Goal: Task Accomplishment & Management: Manage account settings

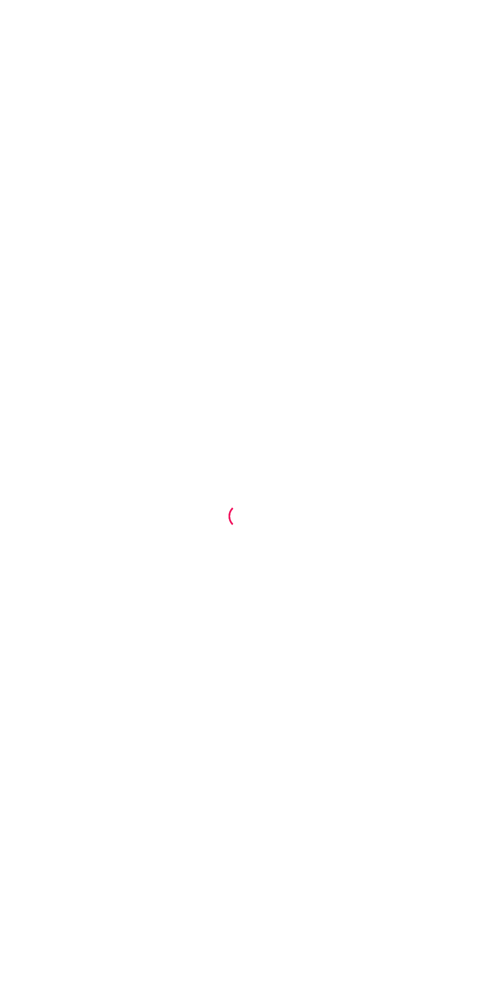
click at [382, 547] on div at bounding box center [244, 502] width 489 height 1005
click at [358, 700] on div at bounding box center [244, 502] width 489 height 1005
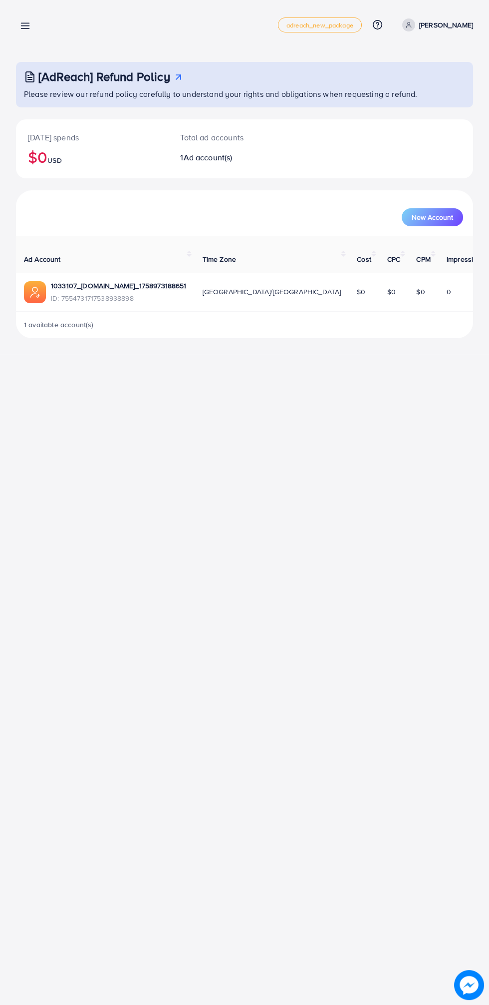
click at [25, 19] on link at bounding box center [23, 25] width 14 height 12
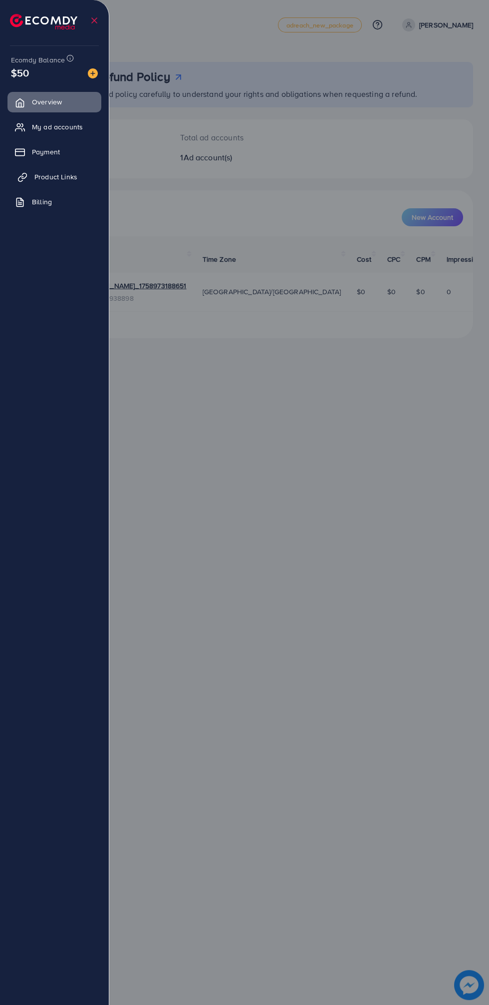
click at [21, 176] on icon at bounding box center [20, 178] width 5 height 5
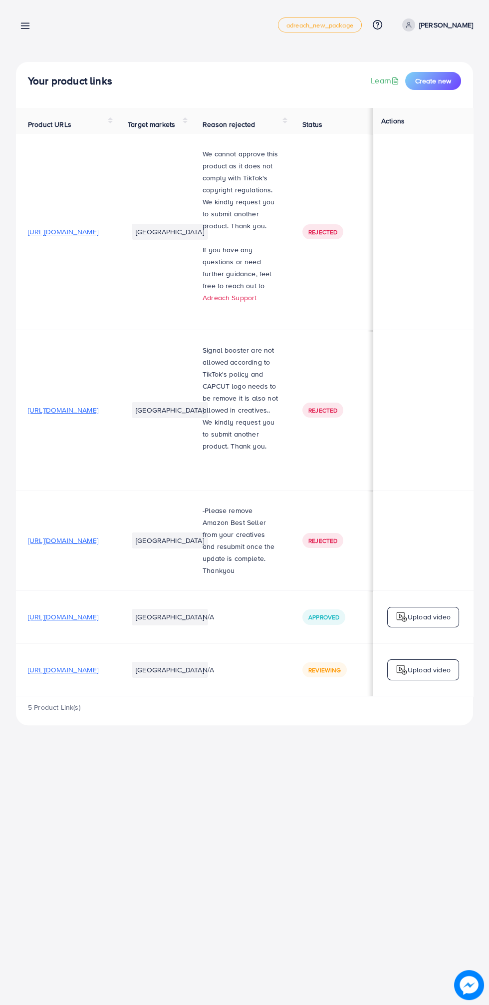
click at [18, 19] on link at bounding box center [23, 25] width 14 height 12
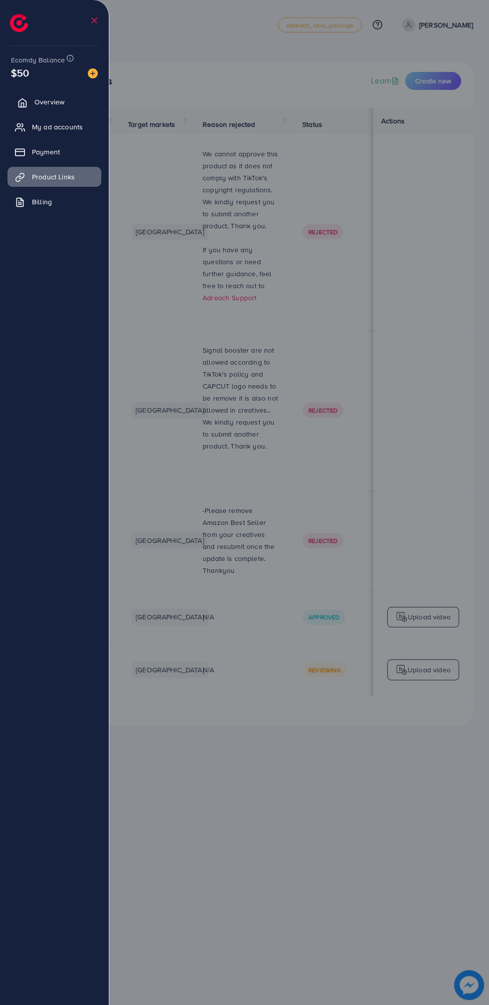
click at [19, 102] on icon at bounding box center [22, 103] width 10 height 10
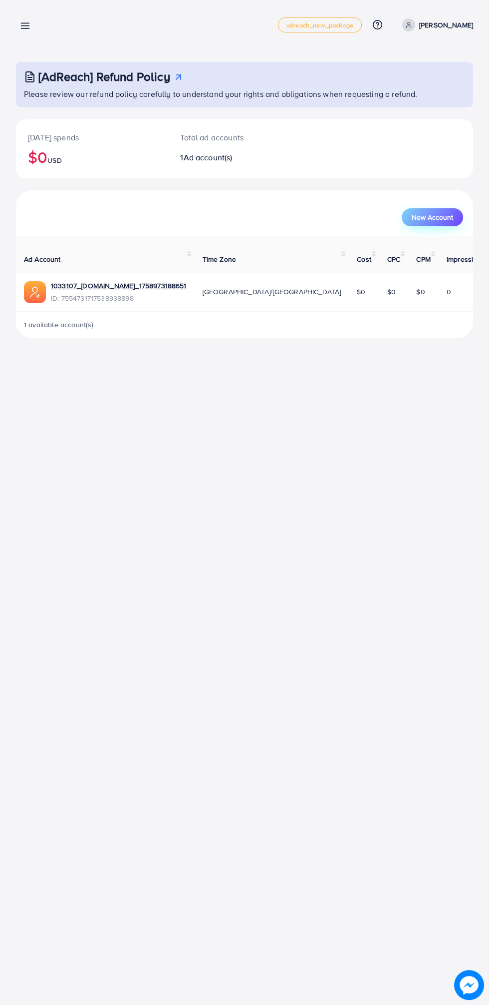
click at [421, 211] on button "New Account" at bounding box center [432, 217] width 61 height 18
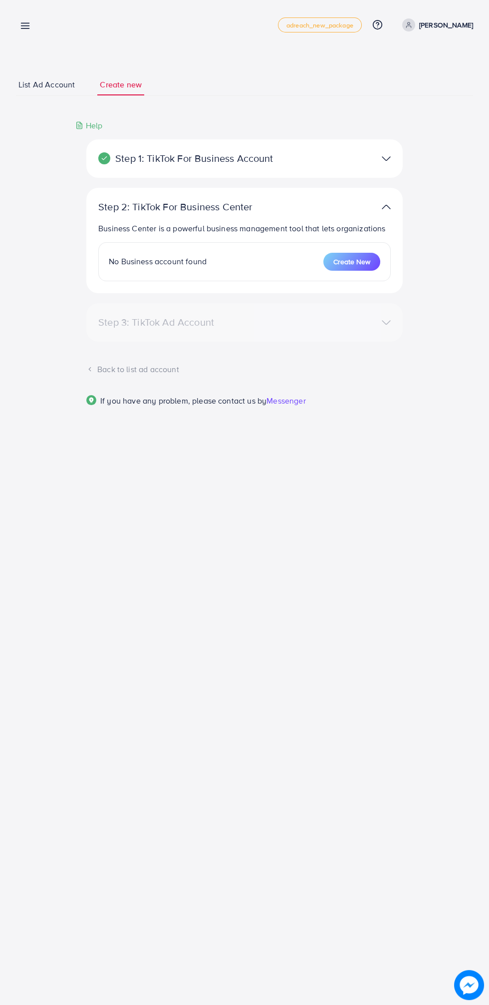
select select
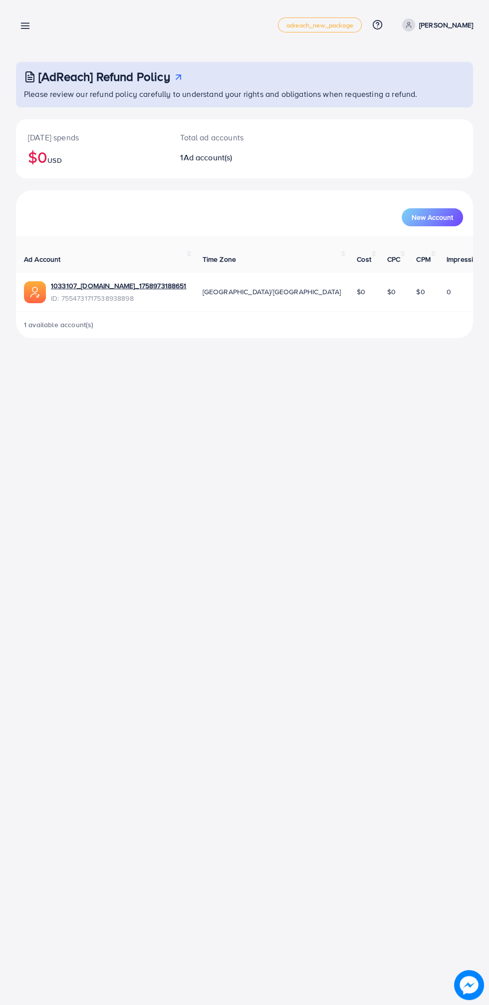
click at [23, 24] on icon at bounding box center [25, 25] width 10 height 10
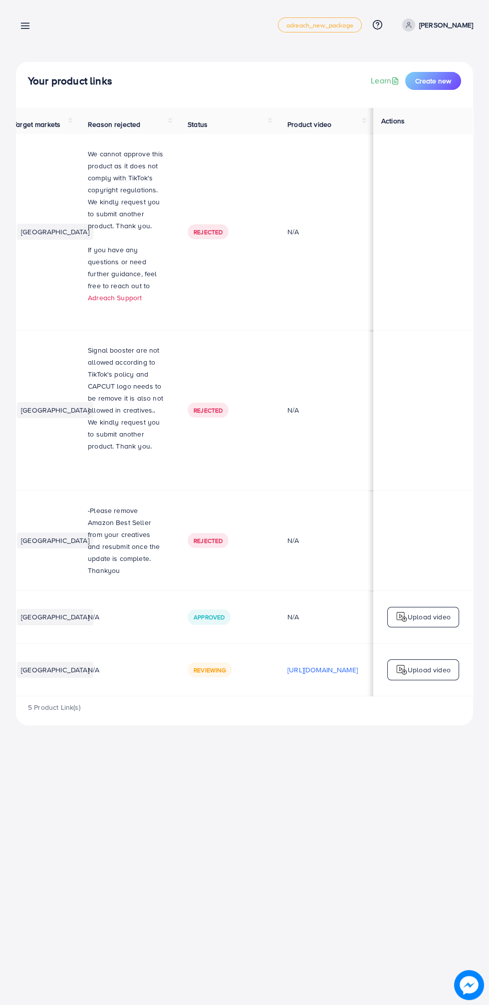
scroll to position [0, 334]
